Goal: Task Accomplishment & Management: Complete application form

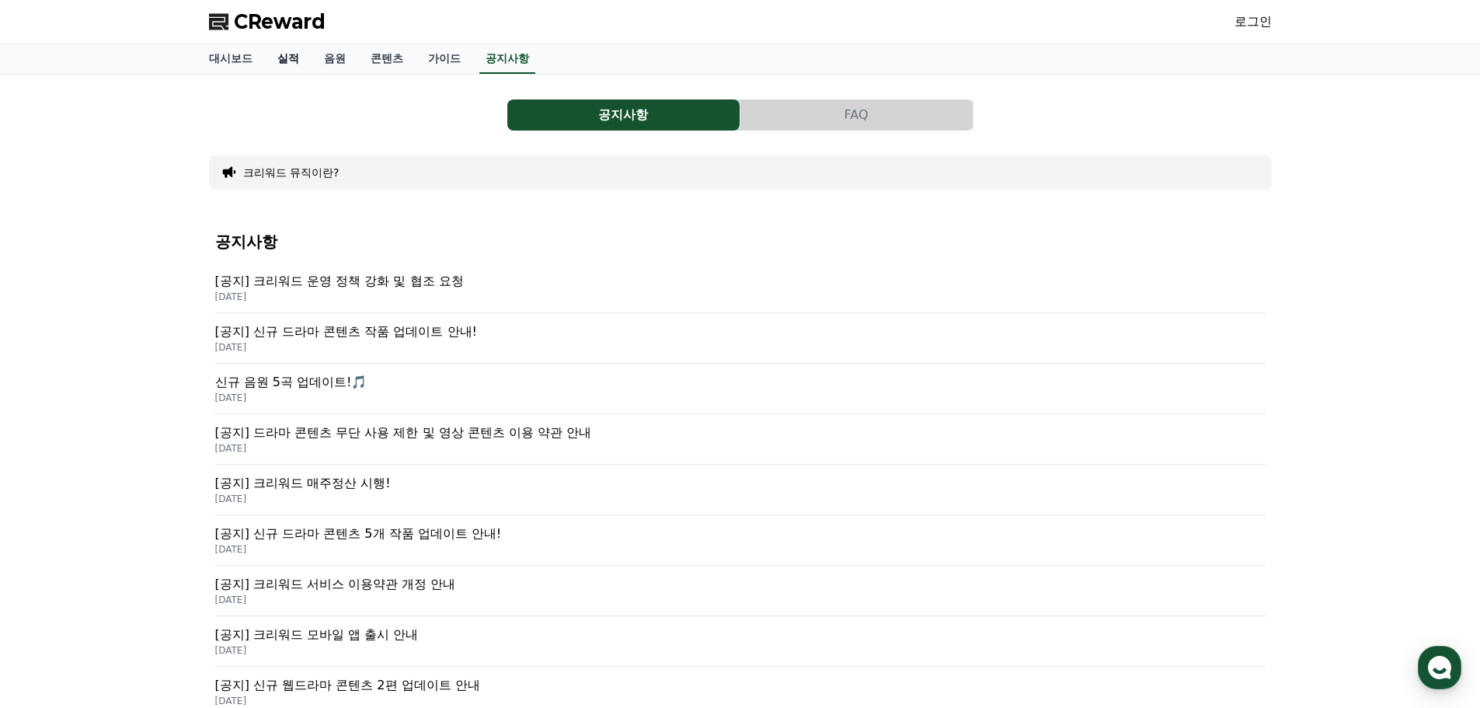
click at [288, 57] on link "실적" at bounding box center [288, 59] width 47 height 30
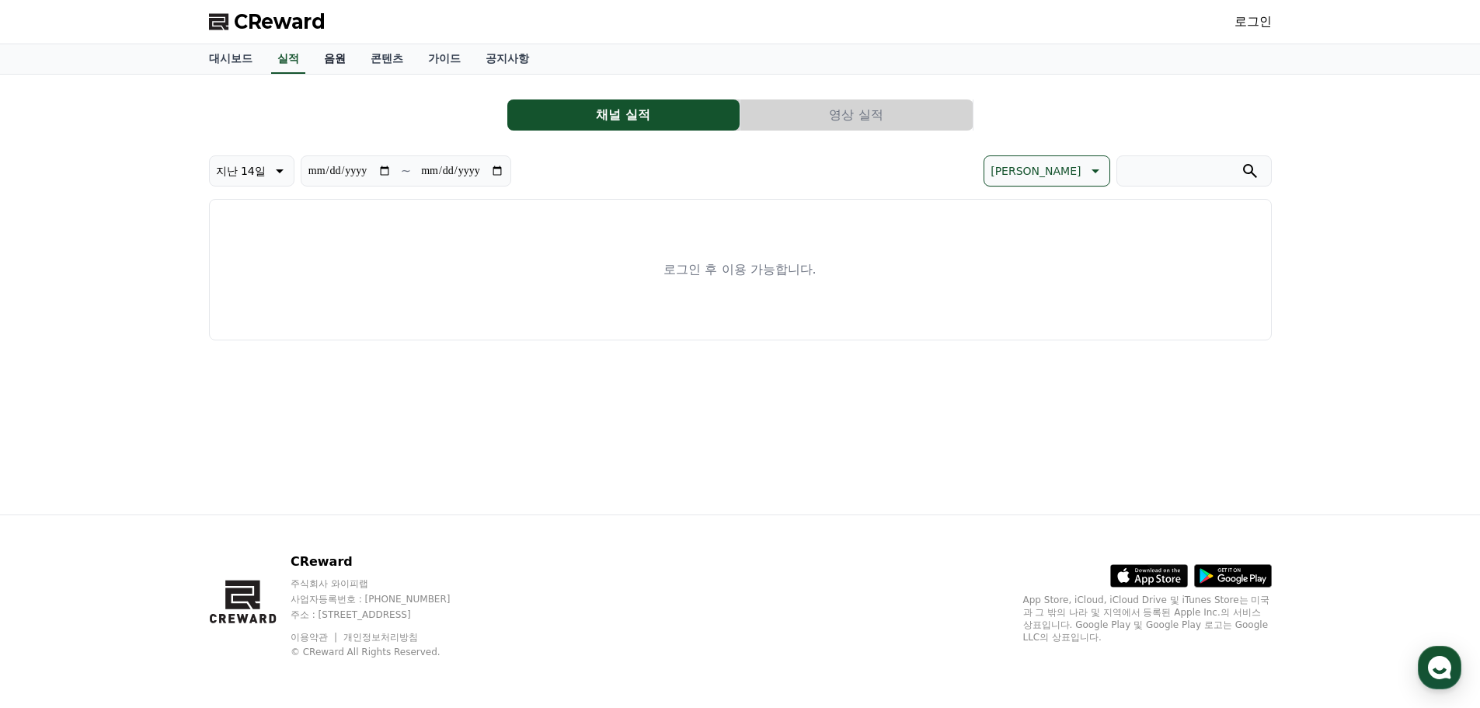
click at [338, 58] on link "음원" at bounding box center [334, 59] width 47 height 30
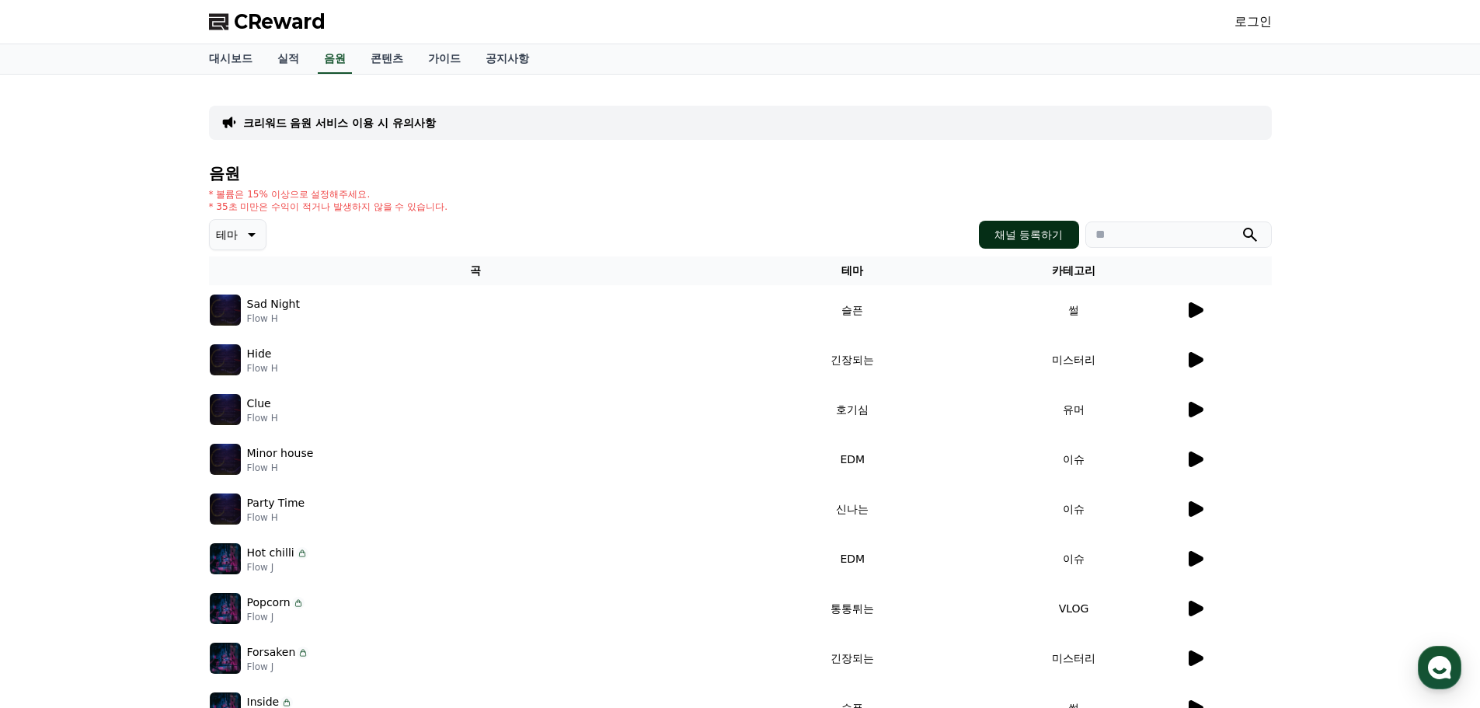
click at [1028, 229] on button "채널 등록하기" at bounding box center [1028, 235] width 99 height 28
